Goal: Check status

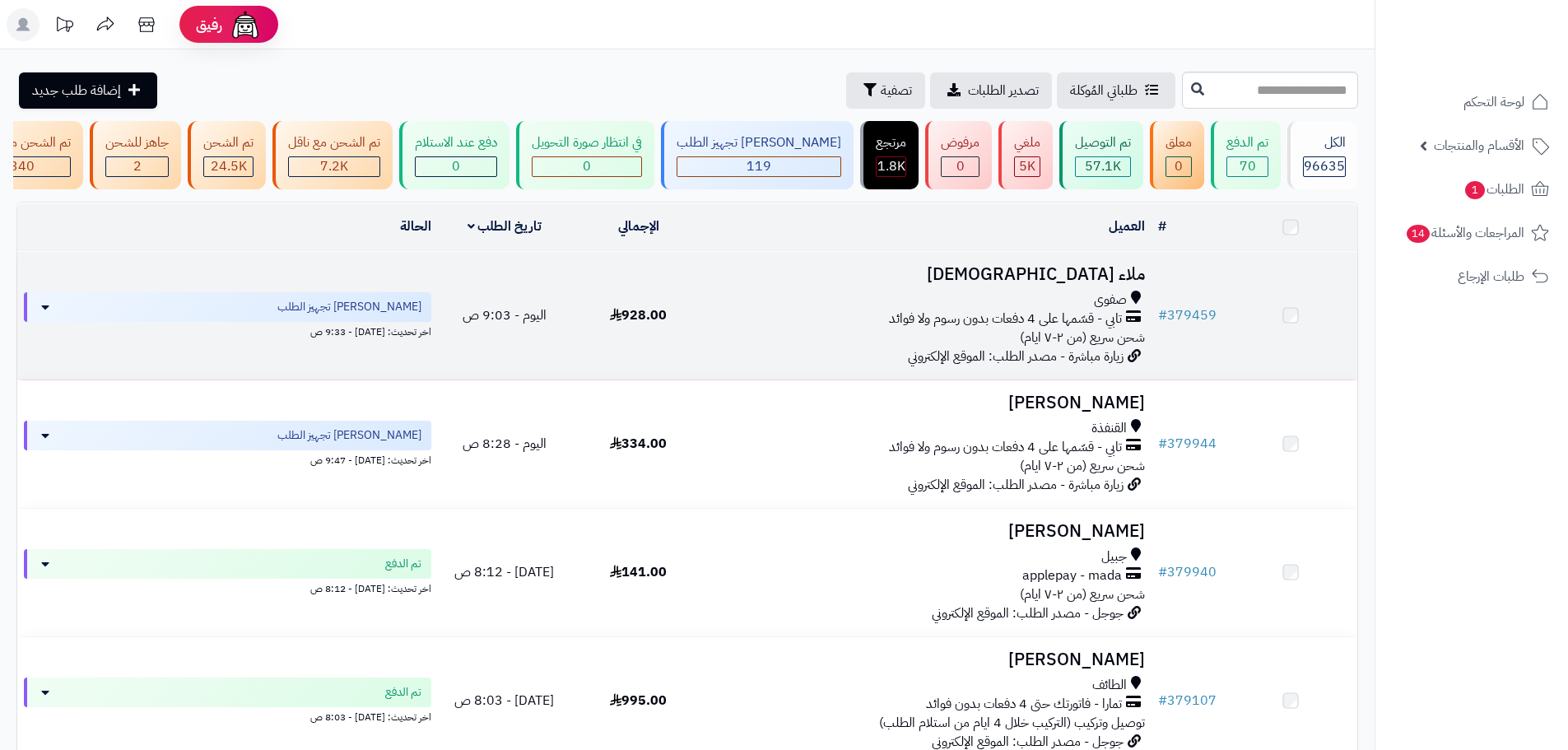
drag, startPoint x: 0, startPoint y: 0, endPoint x: 1043, endPoint y: 347, distance: 1099.2
click at [1043, 347] on span "شحن سريع (من ٢-٧ ايام)" at bounding box center [1082, 337] width 125 height 20
